Goal: Task Accomplishment & Management: Complete application form

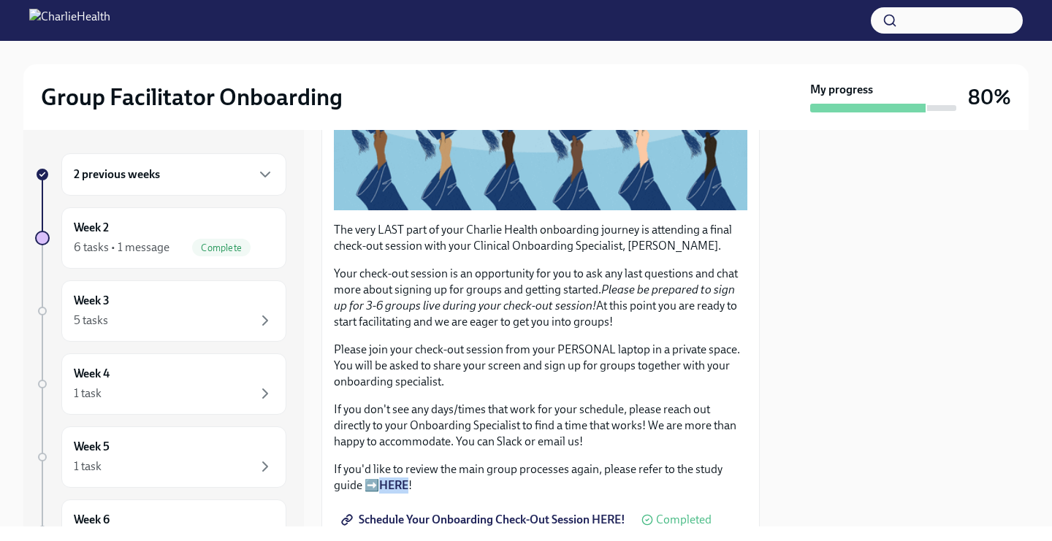
scroll to position [331, 0]
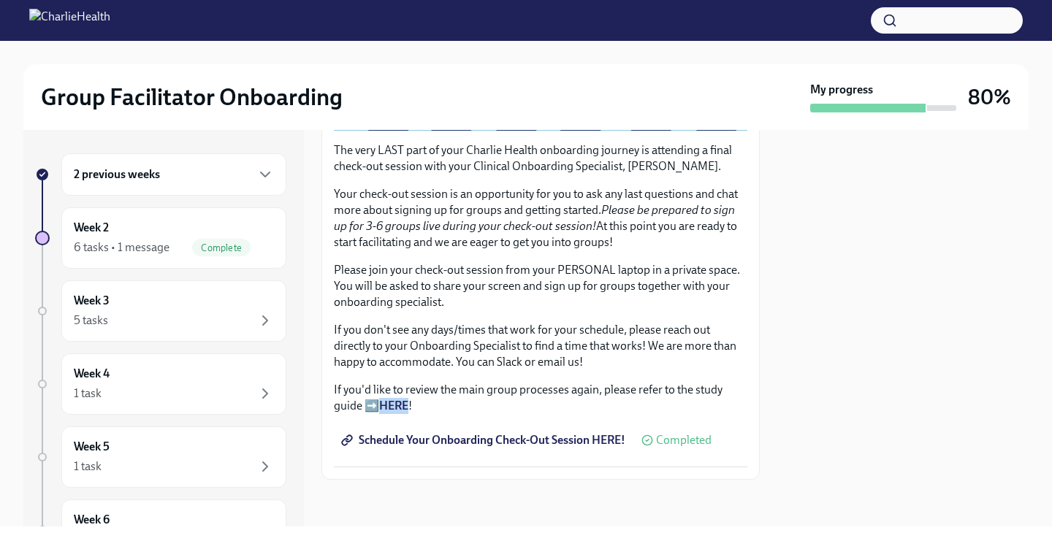
click at [397, 408] on strong "HERE" at bounding box center [393, 406] width 29 height 14
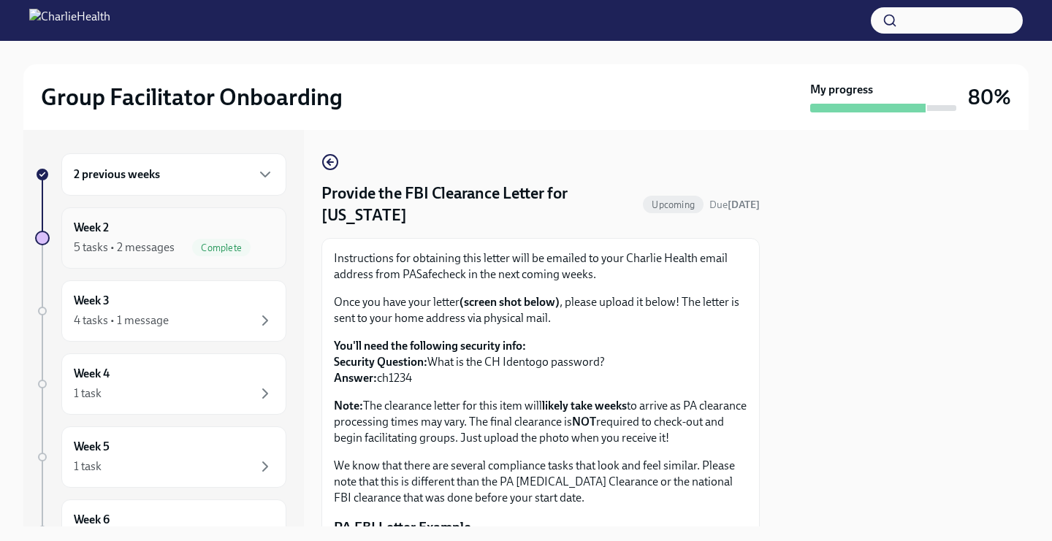
click at [186, 262] on div "Week 2 5 tasks • 2 messages Complete" at bounding box center [173, 238] width 225 height 61
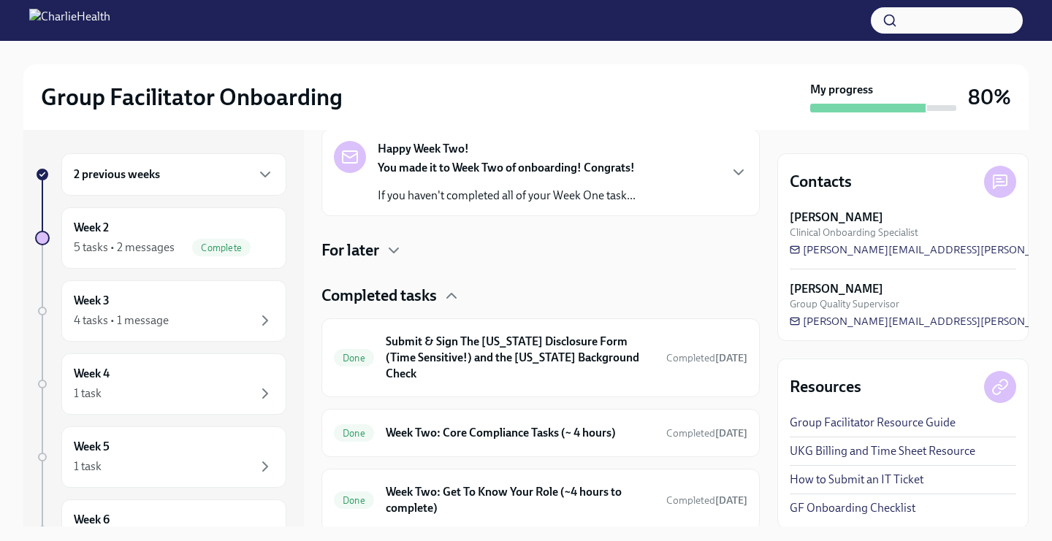
scroll to position [245, 0]
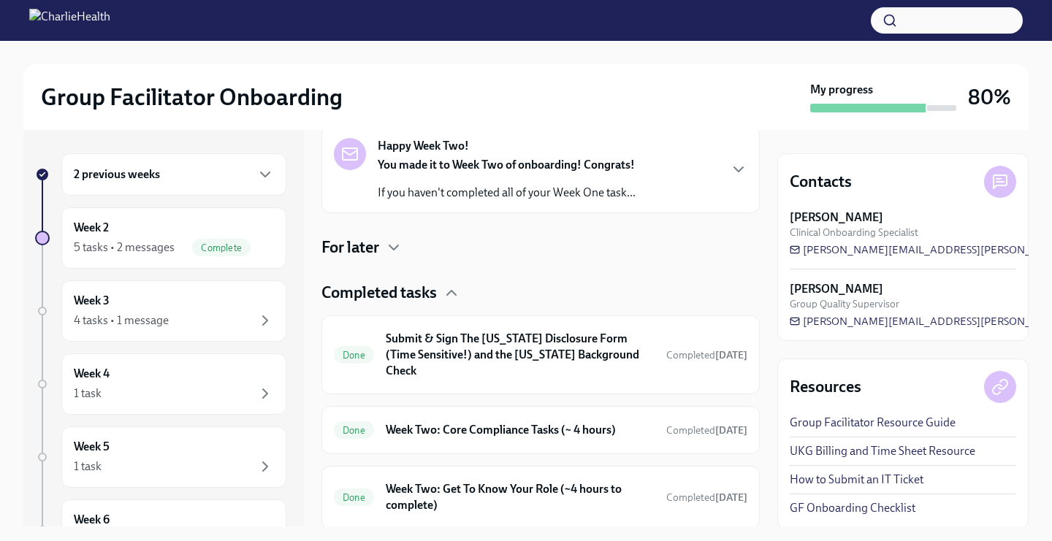
click at [903, 449] on link "UKG Billing and Time Sheet Resource" at bounding box center [883, 452] width 186 height 16
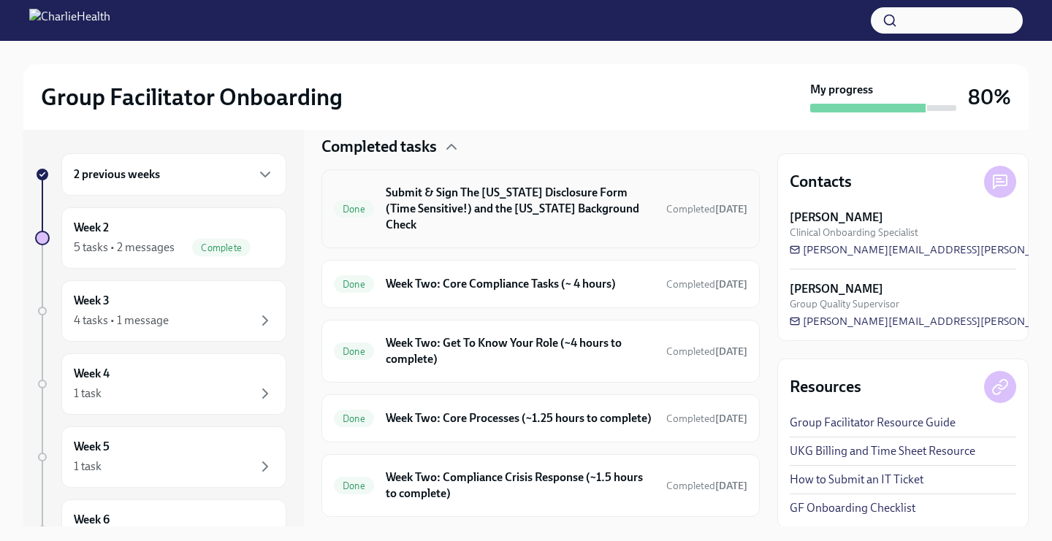
scroll to position [405, 0]
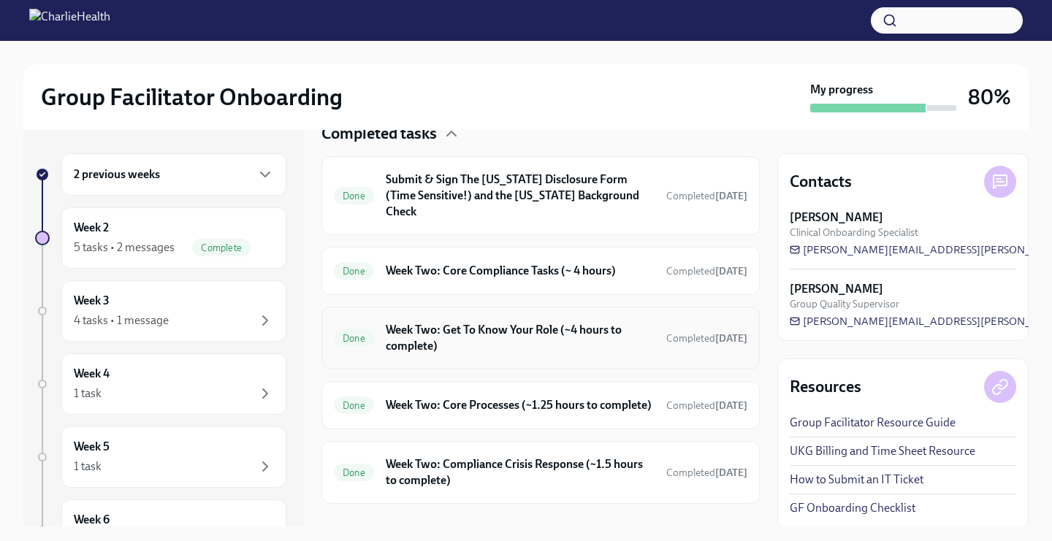
click at [396, 335] on h6 "Week Two: Get To Know Your Role (~4 hours to complete)" at bounding box center [520, 338] width 269 height 32
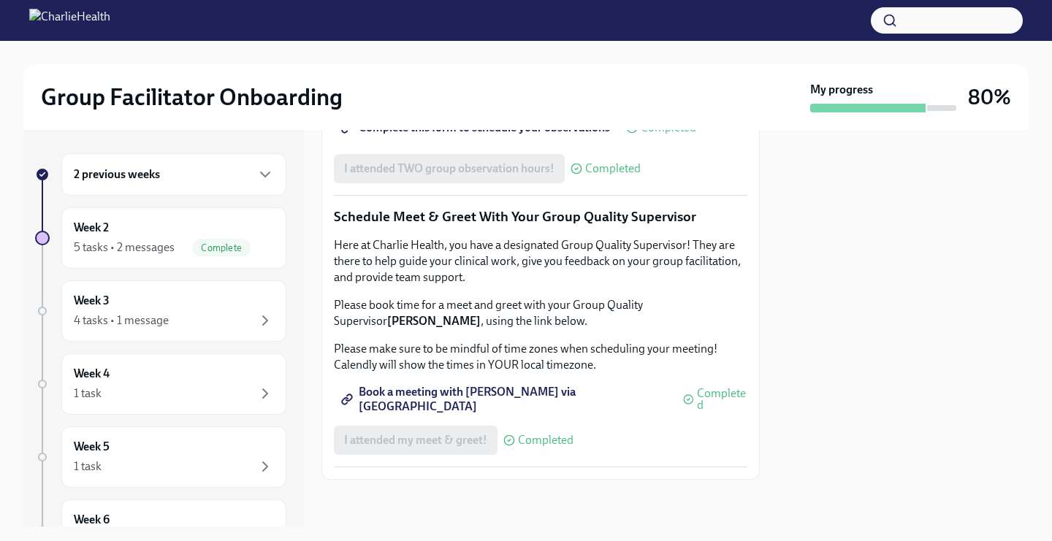
scroll to position [1303, 0]
click at [406, 135] on span "Complete this form to schedule your observations" at bounding box center [477, 128] width 266 height 15
